Goal: Navigation & Orientation: Find specific page/section

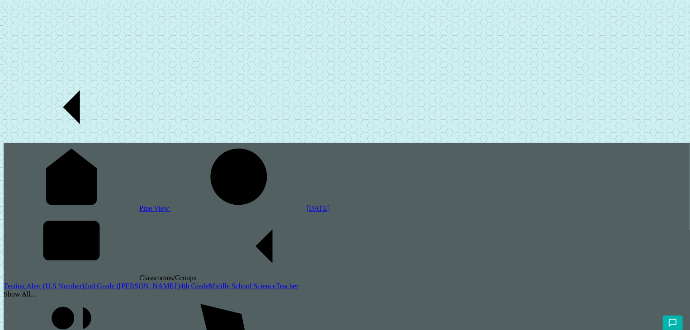
click at [84, 282] on link "2nd Grade ([PERSON_NAME]')" at bounding box center [132, 286] width 96 height 8
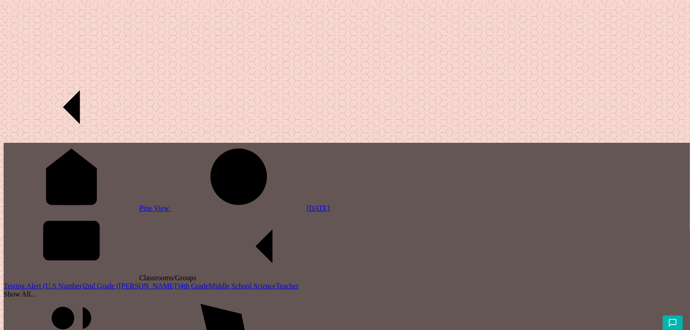
click at [48, 282] on link "Testing Alert (U.S Number)" at bounding box center [44, 286] width 80 height 8
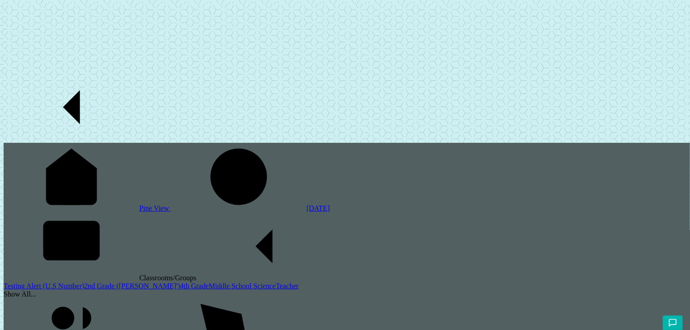
click at [54, 290] on div "Show All..." at bounding box center [347, 294] width 686 height 8
click at [84, 282] on link "2nd Grade ([PERSON_NAME]')" at bounding box center [132, 286] width 96 height 8
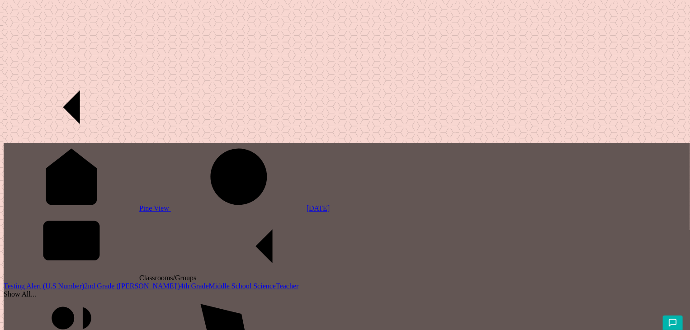
click at [180, 282] on link "4th Grade" at bounding box center [194, 286] width 29 height 8
